Goal: Task Accomplishment & Management: Manage account settings

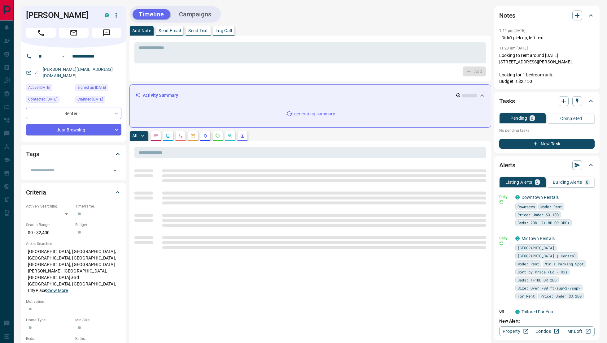
click at [70, 124] on body "**********" at bounding box center [303, 340] width 607 height 680
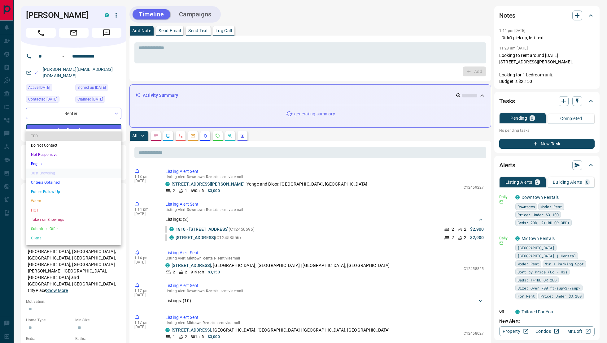
click at [67, 222] on li "Taken on Showings" at bounding box center [73, 219] width 95 height 9
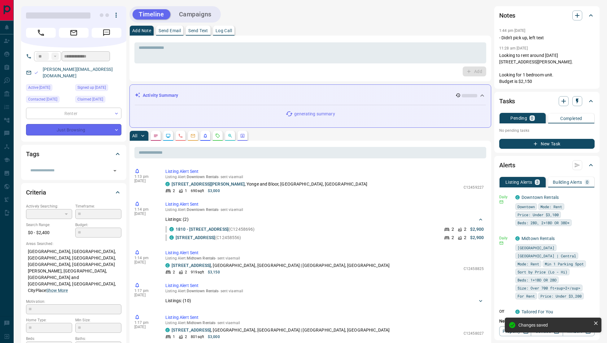
type input "*"
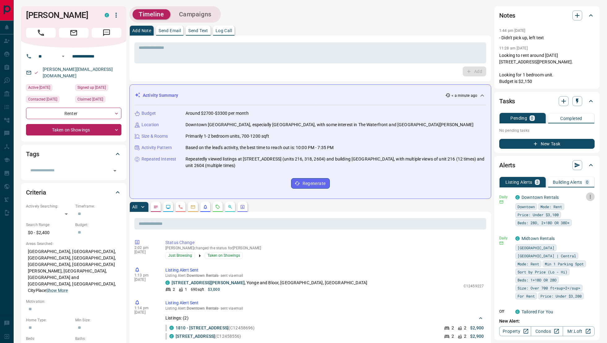
click at [592, 194] on button "button" at bounding box center [590, 197] width 9 height 9
click at [575, 221] on icon at bounding box center [574, 221] width 2 height 3
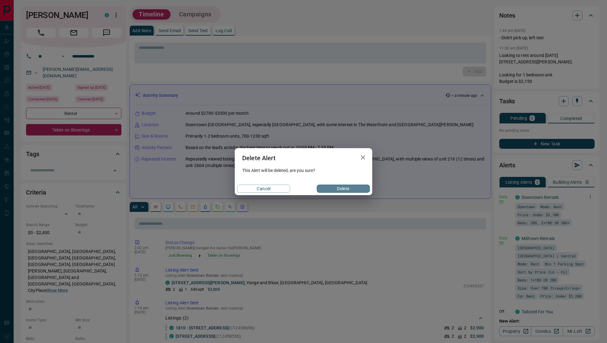
click at [356, 190] on button "Delete" at bounding box center [343, 189] width 53 height 8
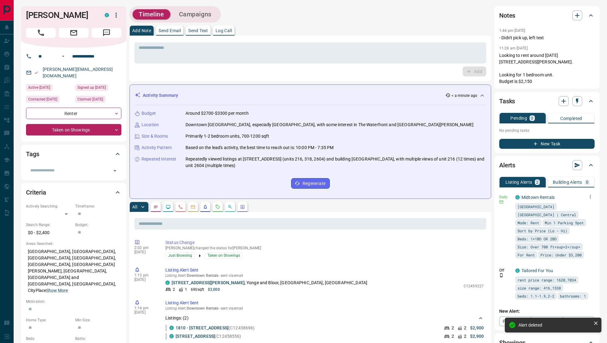
click at [590, 194] on icon "button" at bounding box center [590, 197] width 6 height 6
click at [581, 225] on li "Delete" at bounding box center [580, 222] width 27 height 10
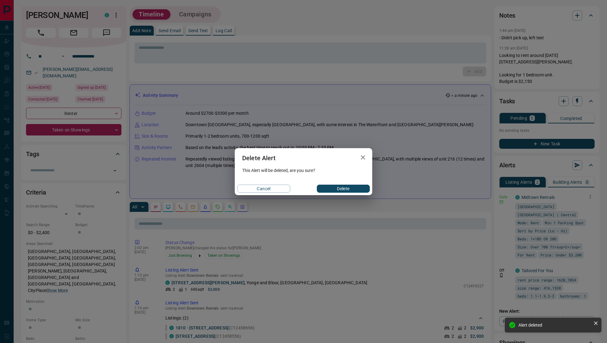
click at [353, 188] on button "Delete" at bounding box center [343, 189] width 53 height 8
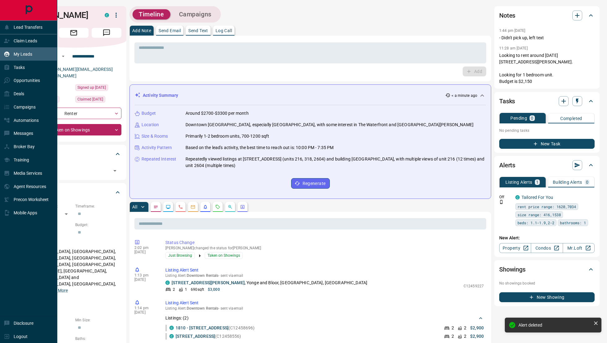
click at [26, 48] on div "My Leads" at bounding box center [28, 53] width 57 height 13
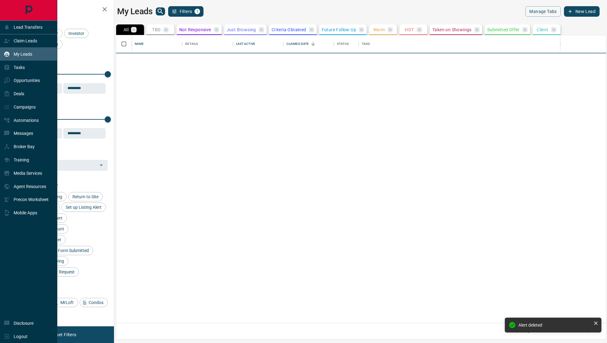
scroll to position [288, 490]
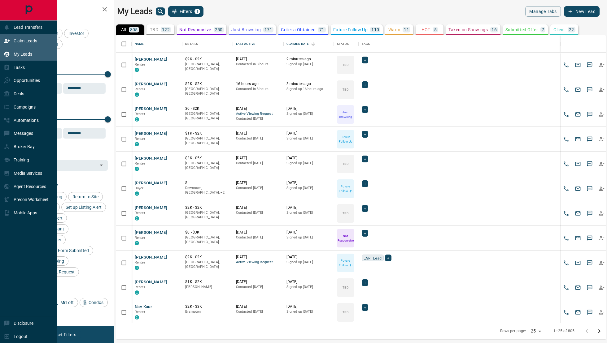
click at [32, 40] on p "Claim Leads" at bounding box center [26, 40] width 24 height 5
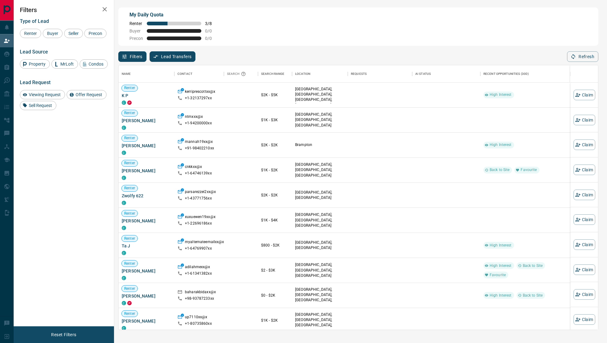
scroll to position [265, 479]
